Goal: Task Accomplishment & Management: Use online tool/utility

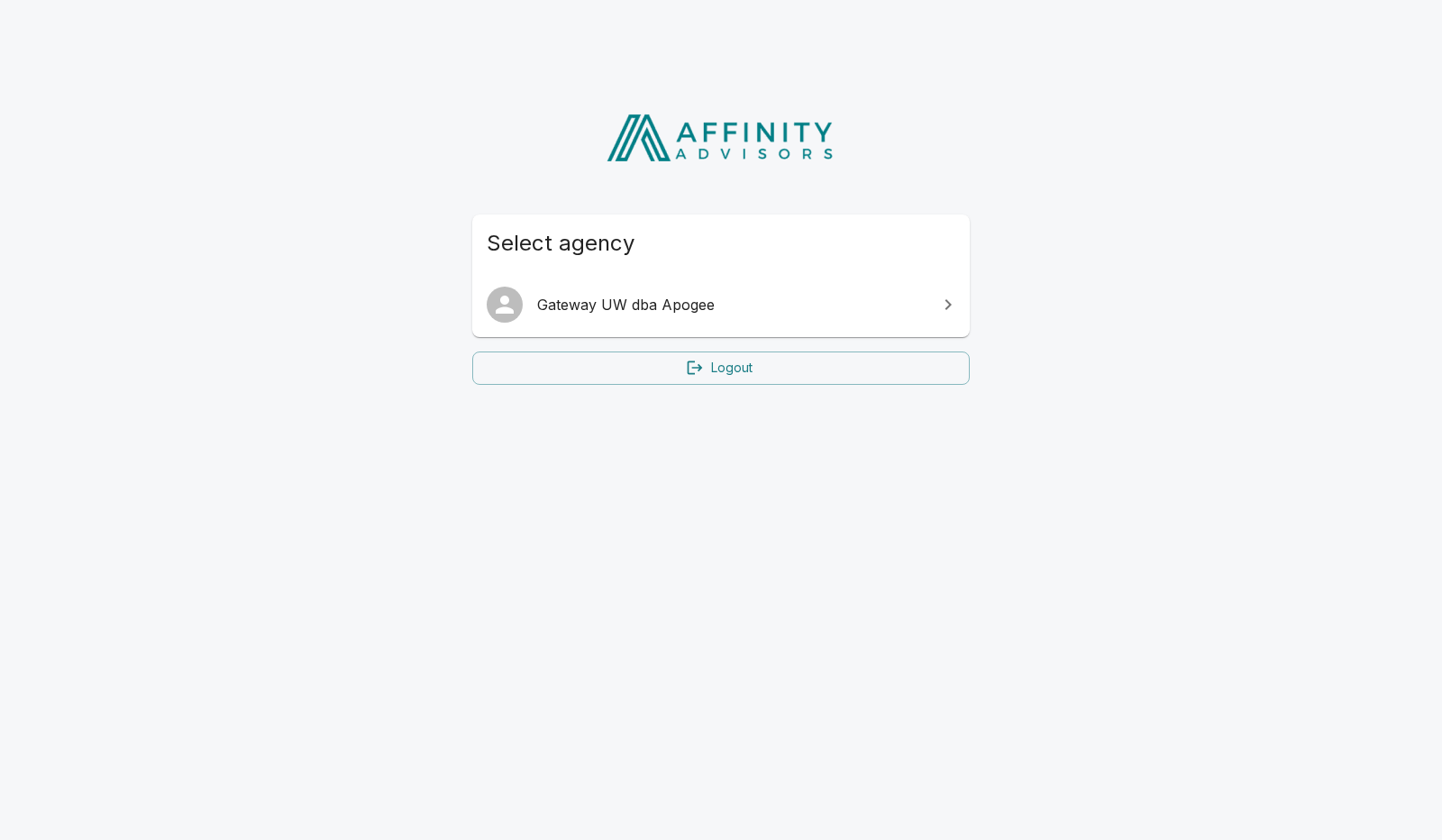
click at [549, 283] on link "Gateway UW dba Apogee" at bounding box center [721, 304] width 497 height 50
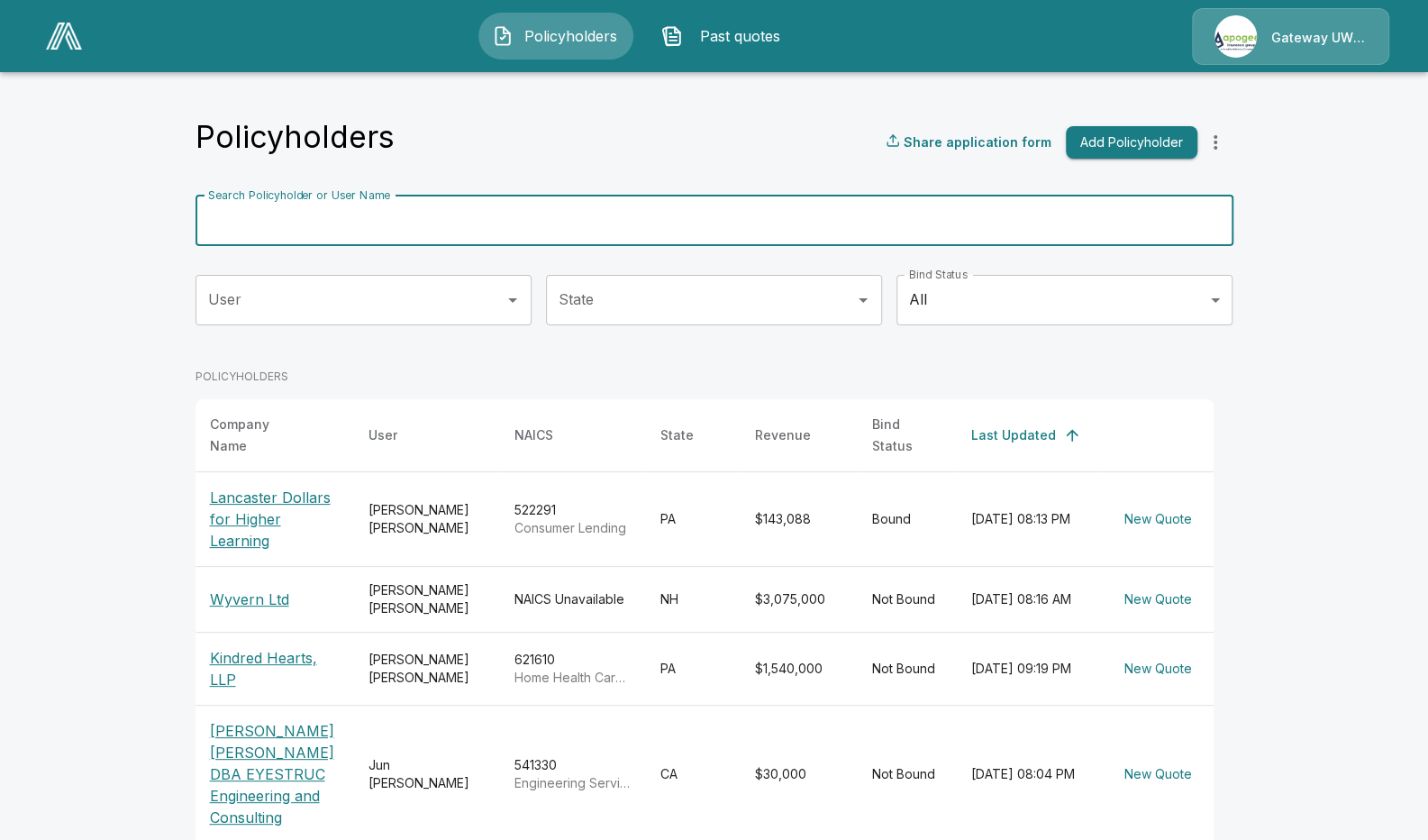
click at [448, 227] on input "Search Policyholder or User Name" at bounding box center [704, 220] width 1018 height 50
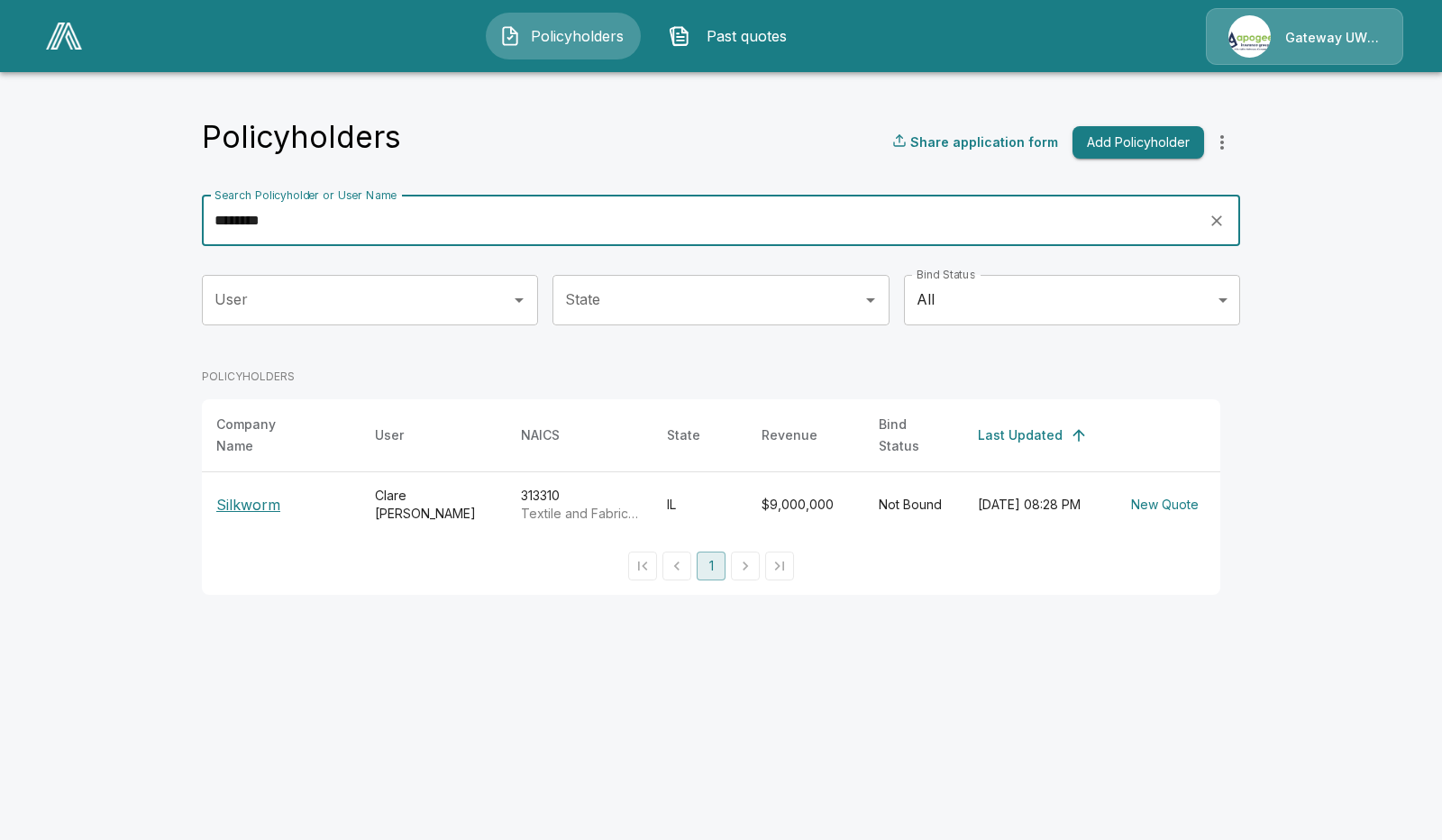
type input "********"
click at [277, 493] on p "Silkworm" at bounding box center [281, 504] width 129 height 22
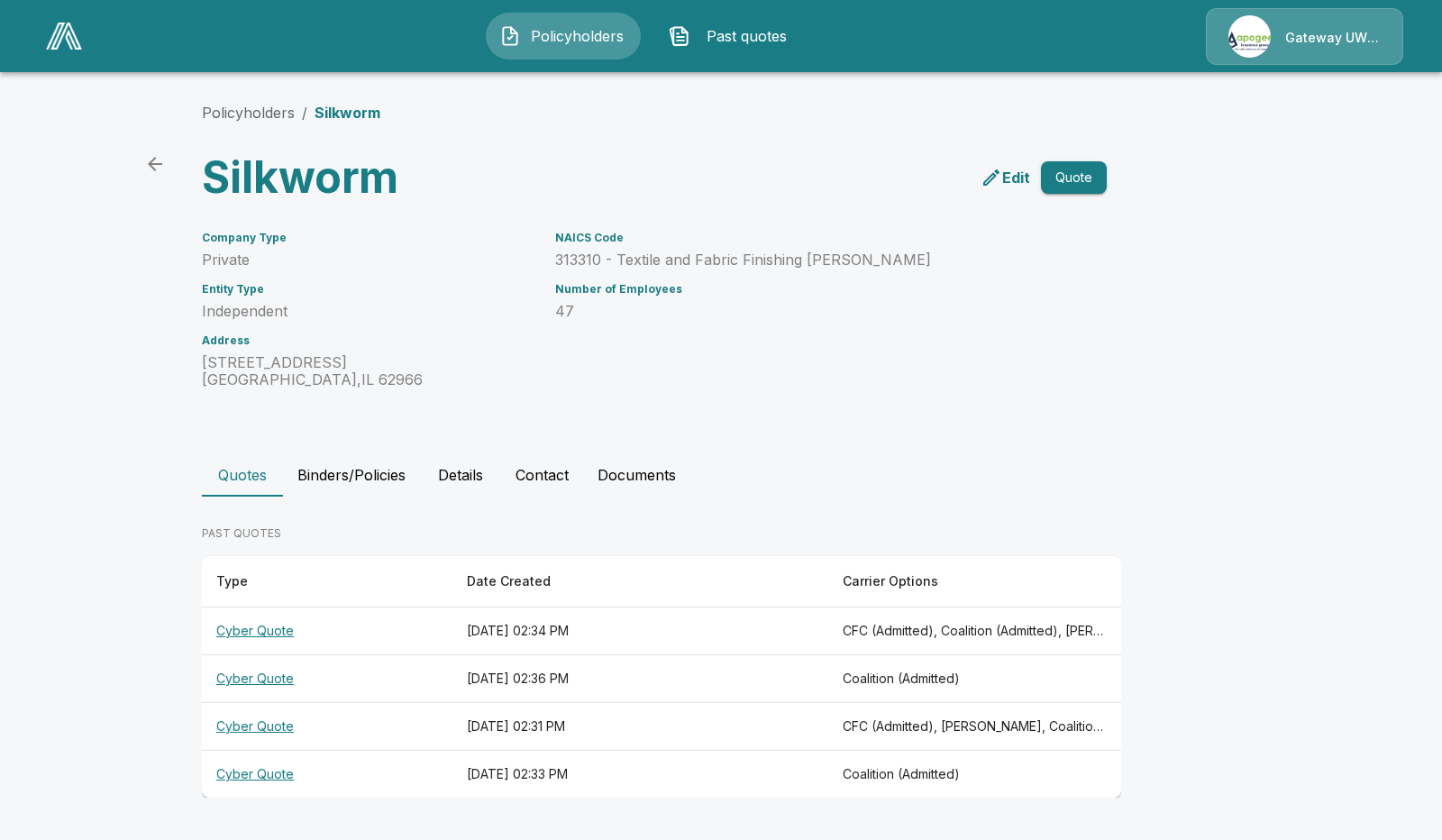
click at [251, 621] on th "Cyber Quote" at bounding box center [327, 631] width 250 height 48
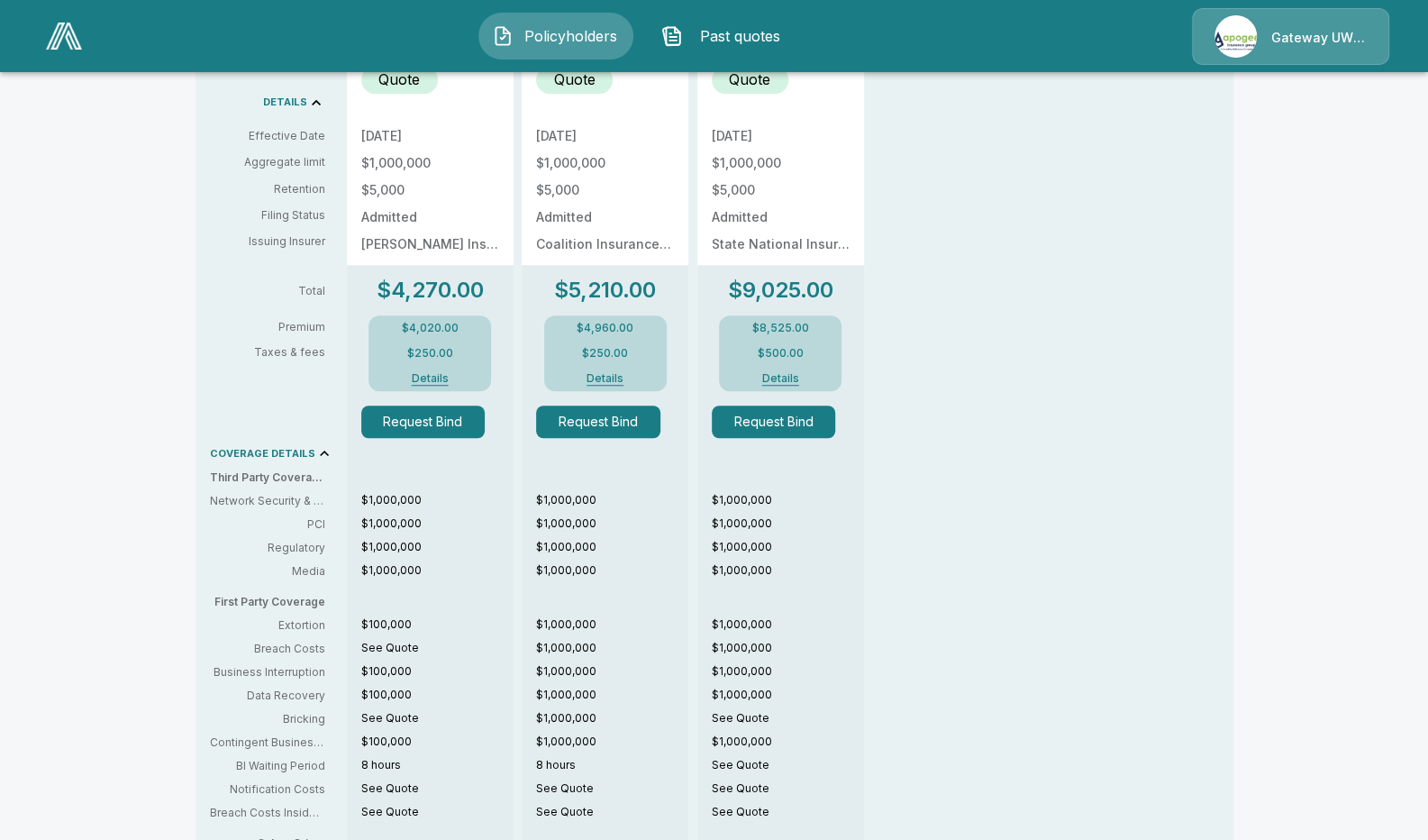
scroll to position [497, 0]
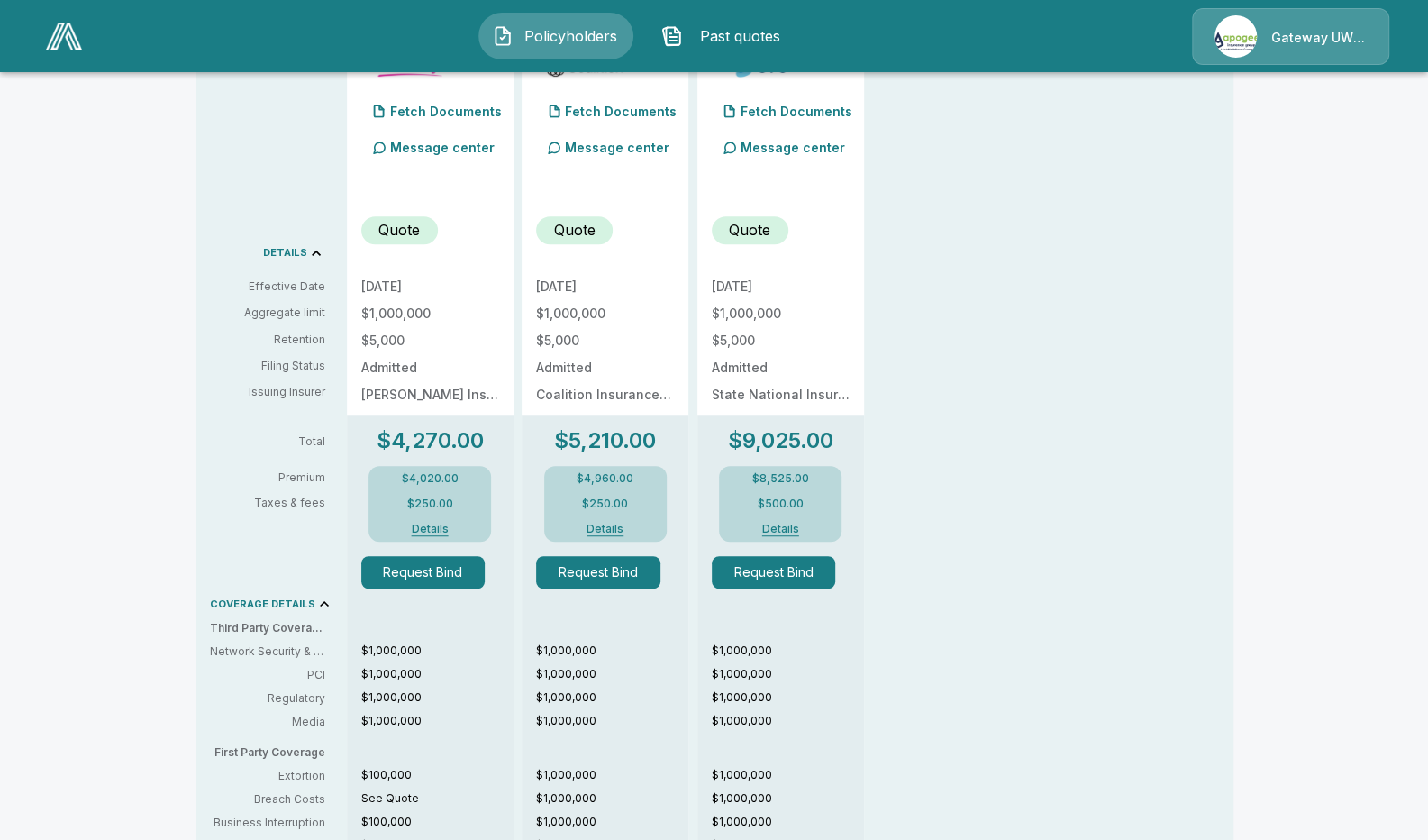
click at [440, 327] on div "8/15/2025 $1,000,000 $5,000 Admitted Beazley Insurance Company, Inc." at bounding box center [430, 341] width 138 height 121
click at [400, 237] on p "Quote" at bounding box center [399, 230] width 41 height 22
click at [400, 240] on p "Quote" at bounding box center [399, 230] width 41 height 22
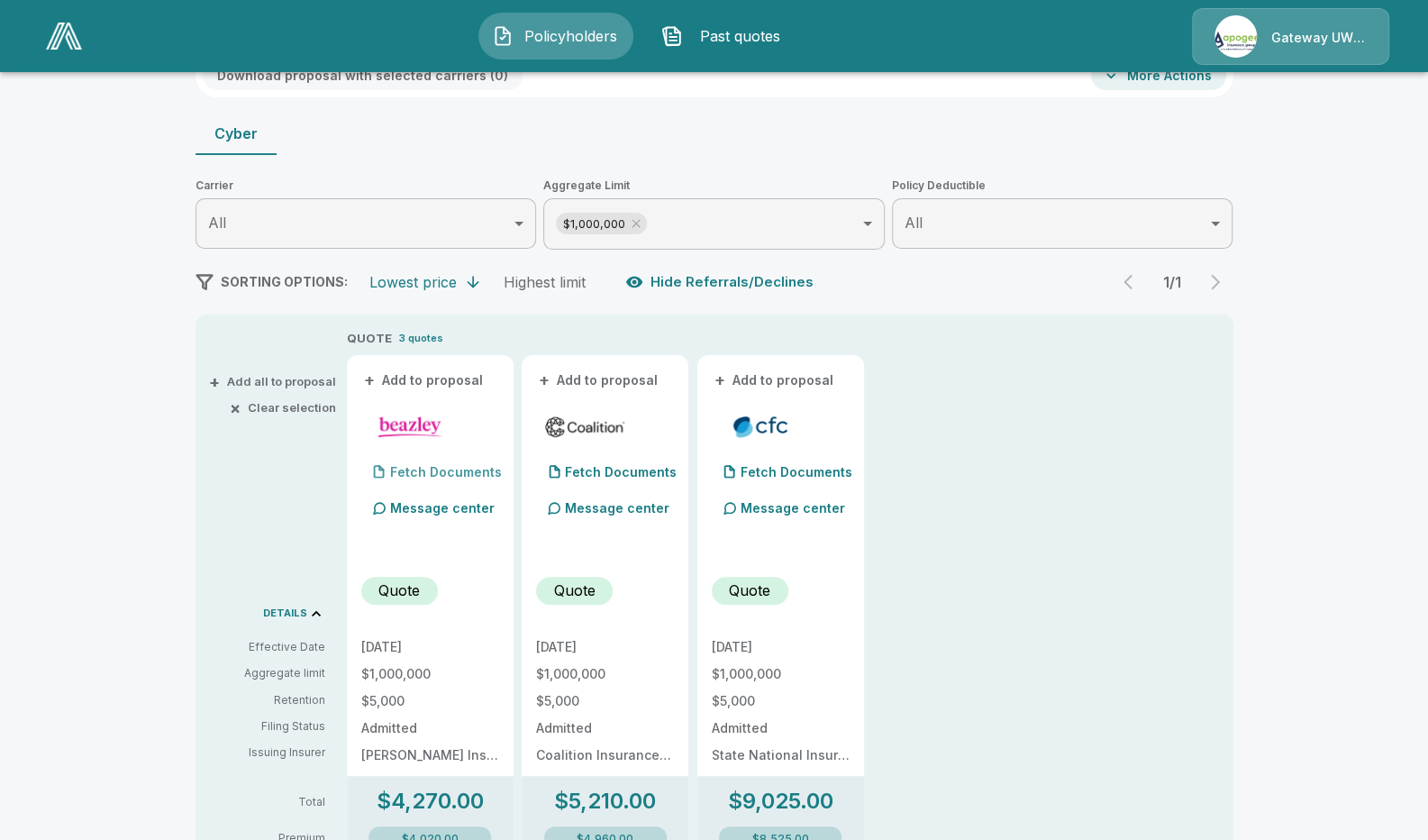
click at [434, 460] on div "Fetch Documents" at bounding box center [431, 471] width 140 height 36
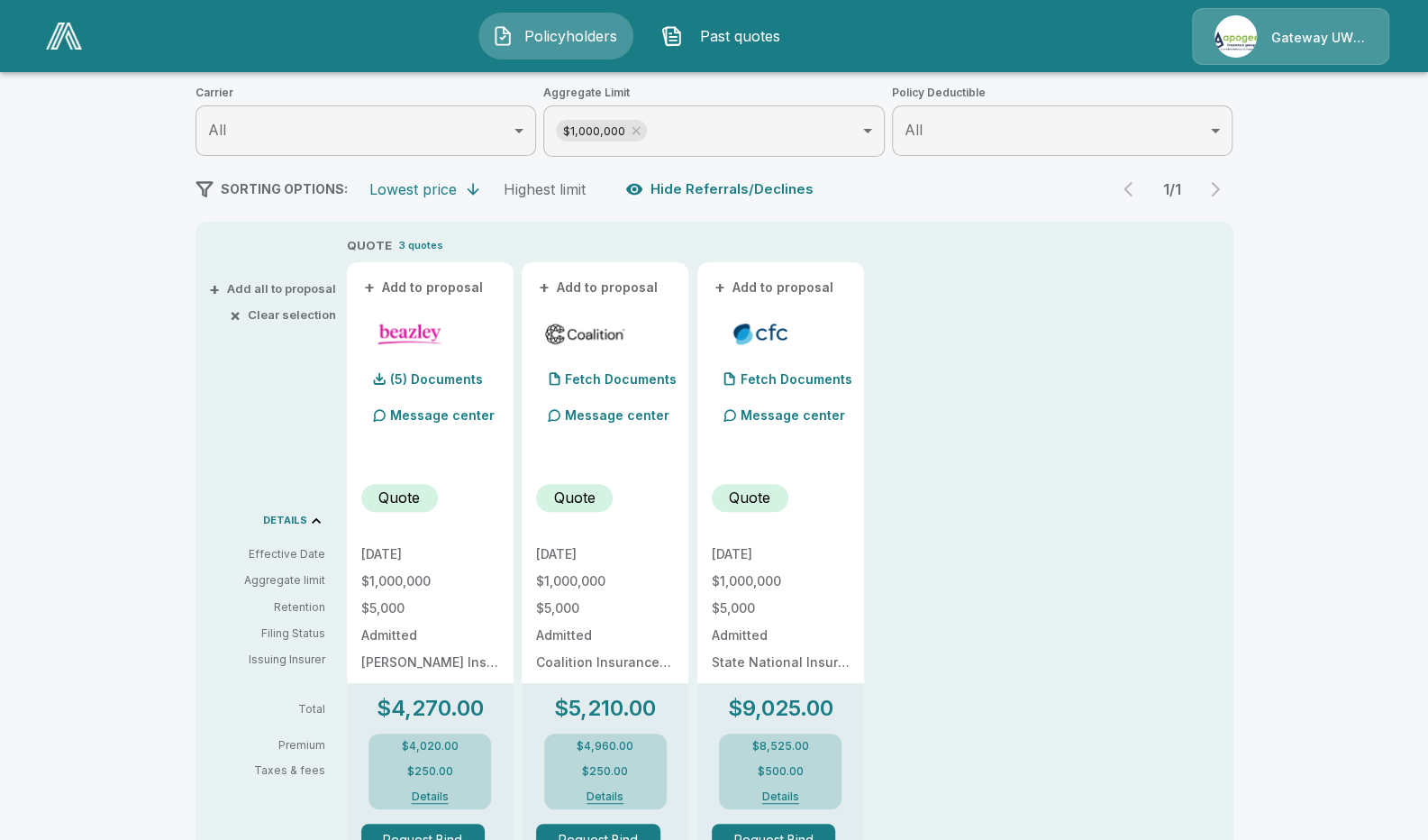
scroll to position [317, 0]
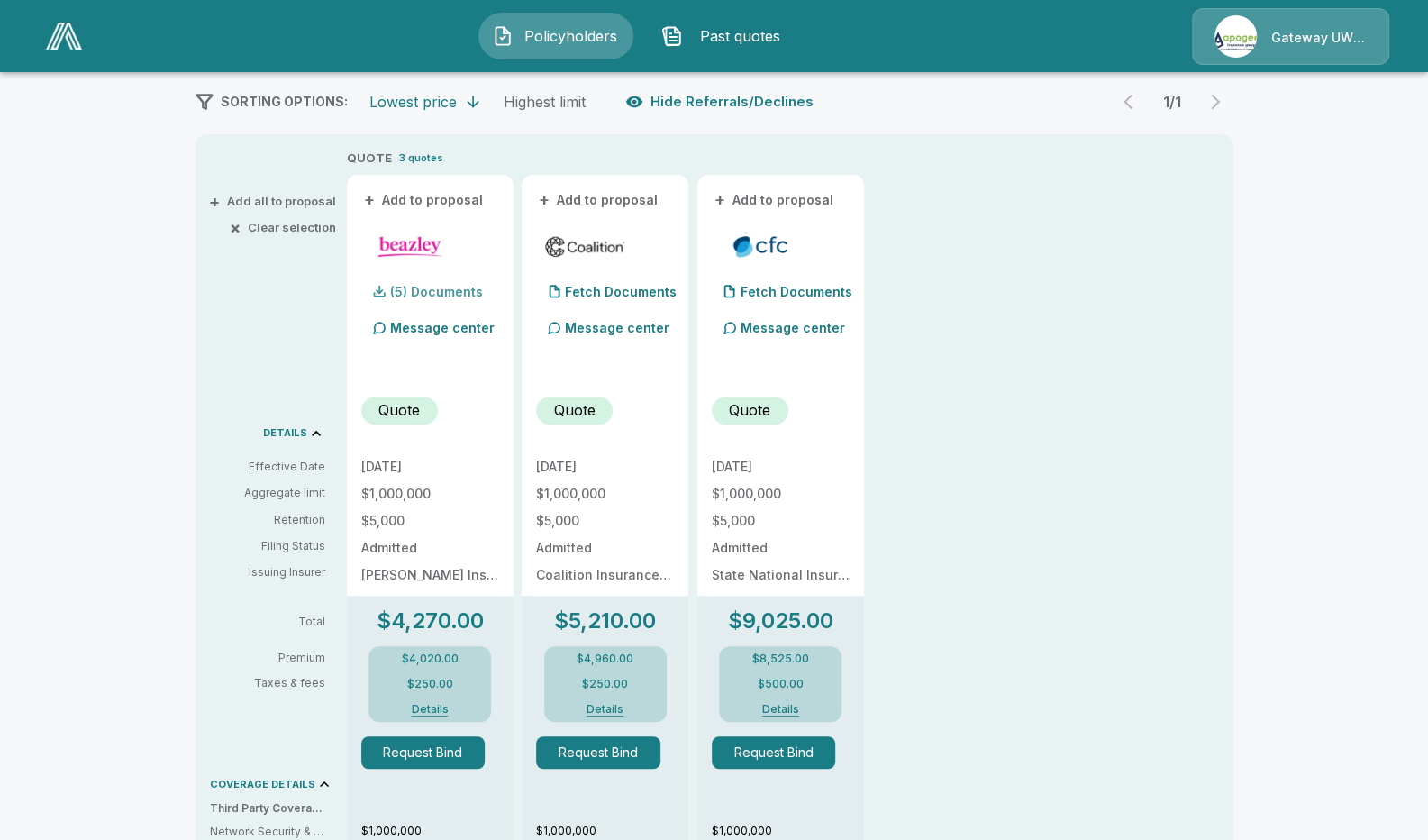
click at [416, 296] on p "(5) Documents" at bounding box center [436, 292] width 93 height 13
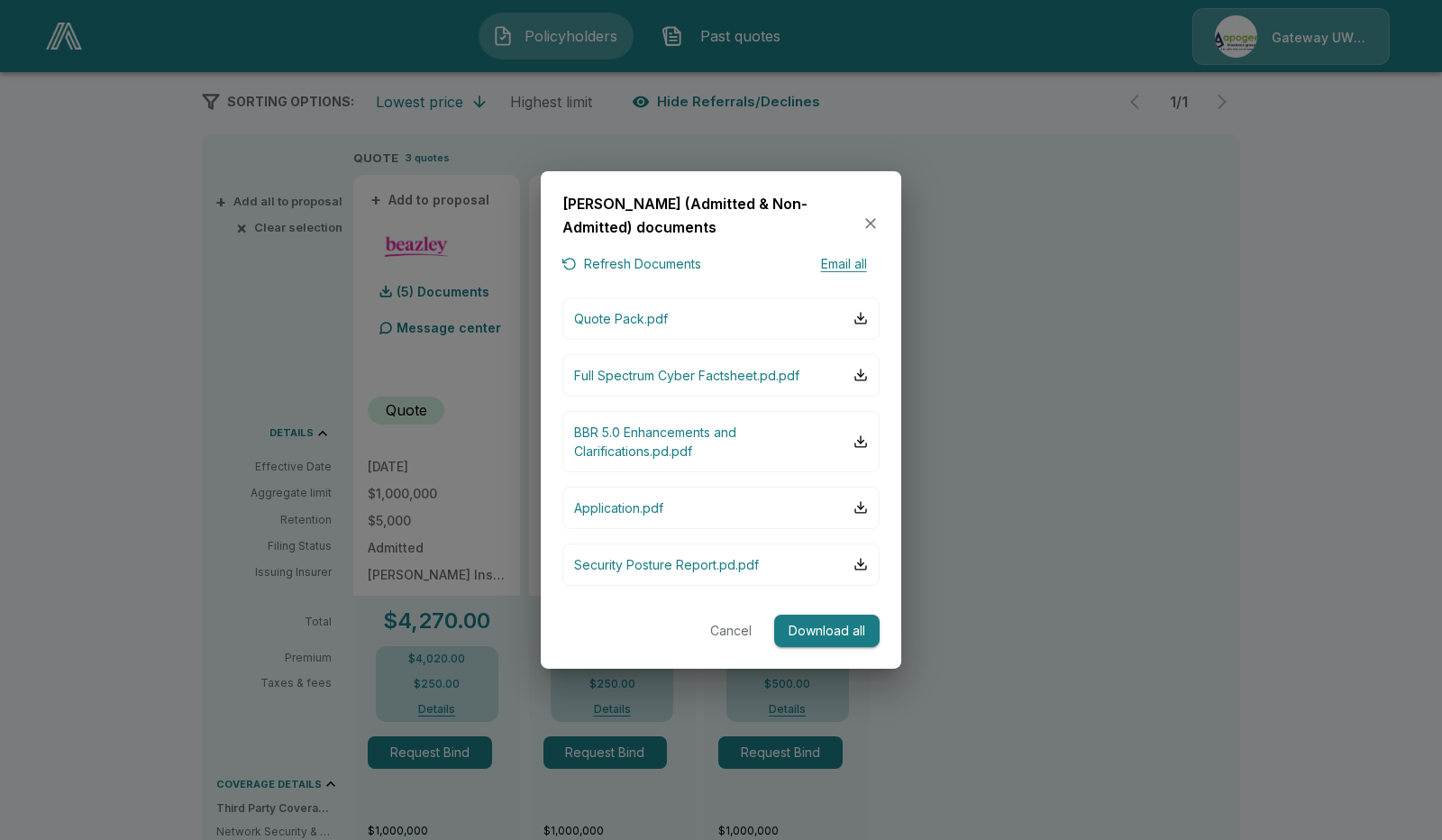
click at [843, 262] on button "Email all" at bounding box center [843, 264] width 72 height 23
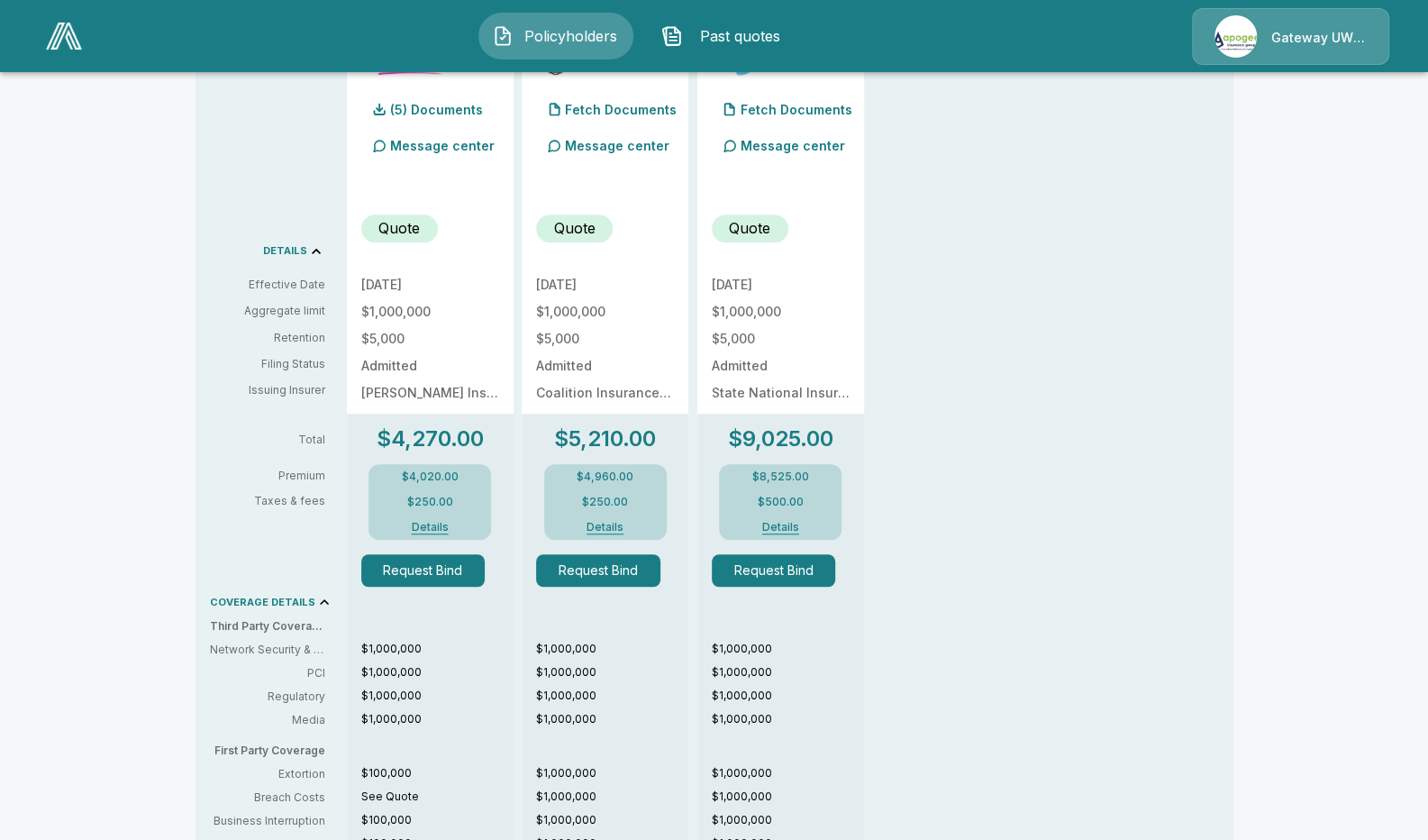
scroll to position [47, 0]
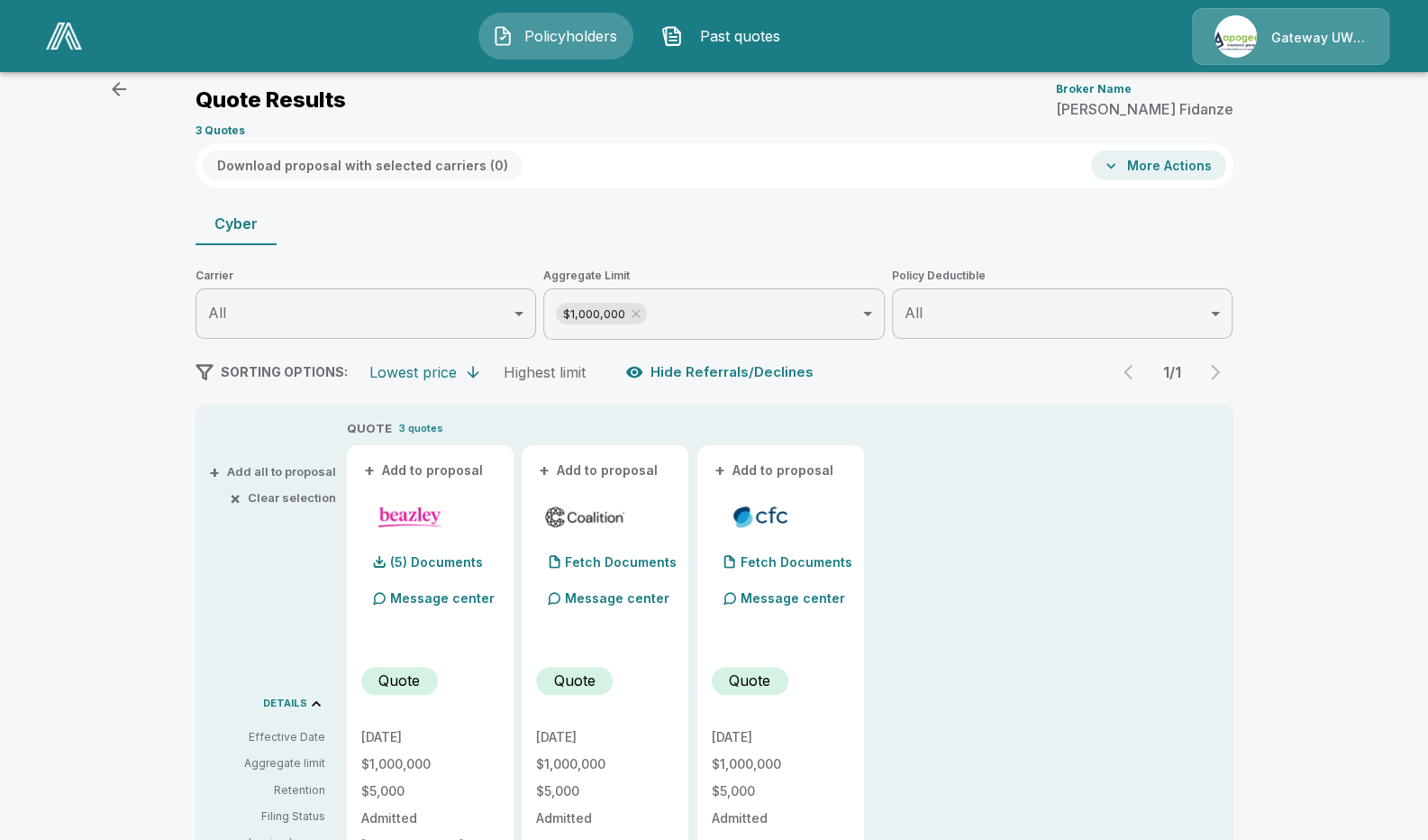
click at [1137, 159] on button "More Actions" at bounding box center [1158, 165] width 135 height 29
